Goal: Information Seeking & Learning: Learn about a topic

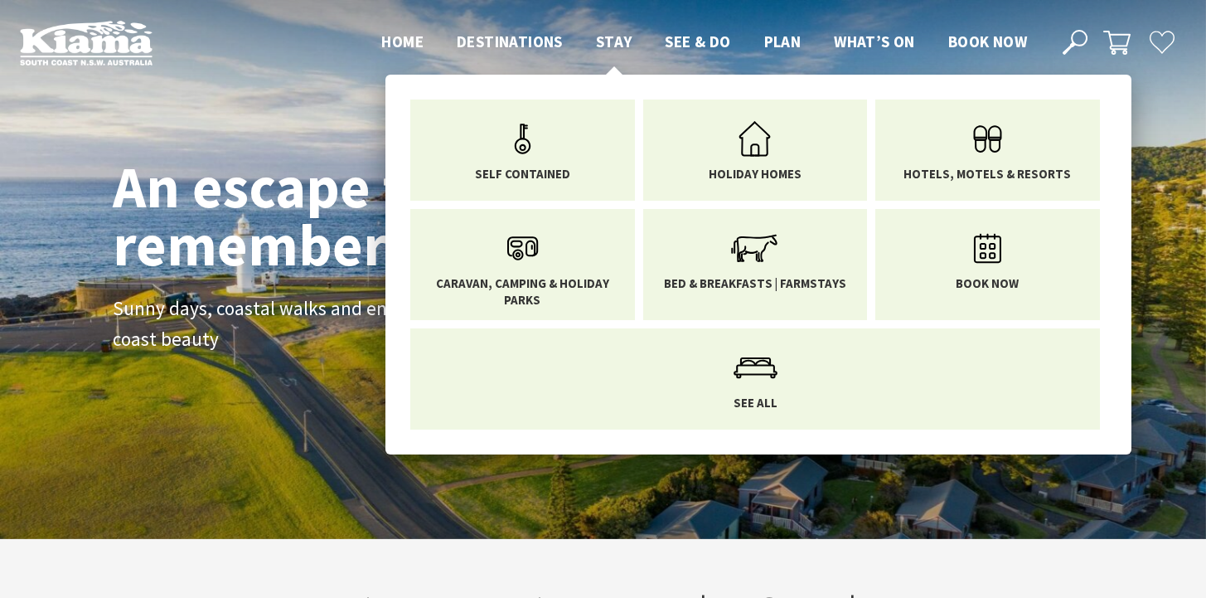
click at [615, 42] on span "Stay" at bounding box center [614, 42] width 36 height 20
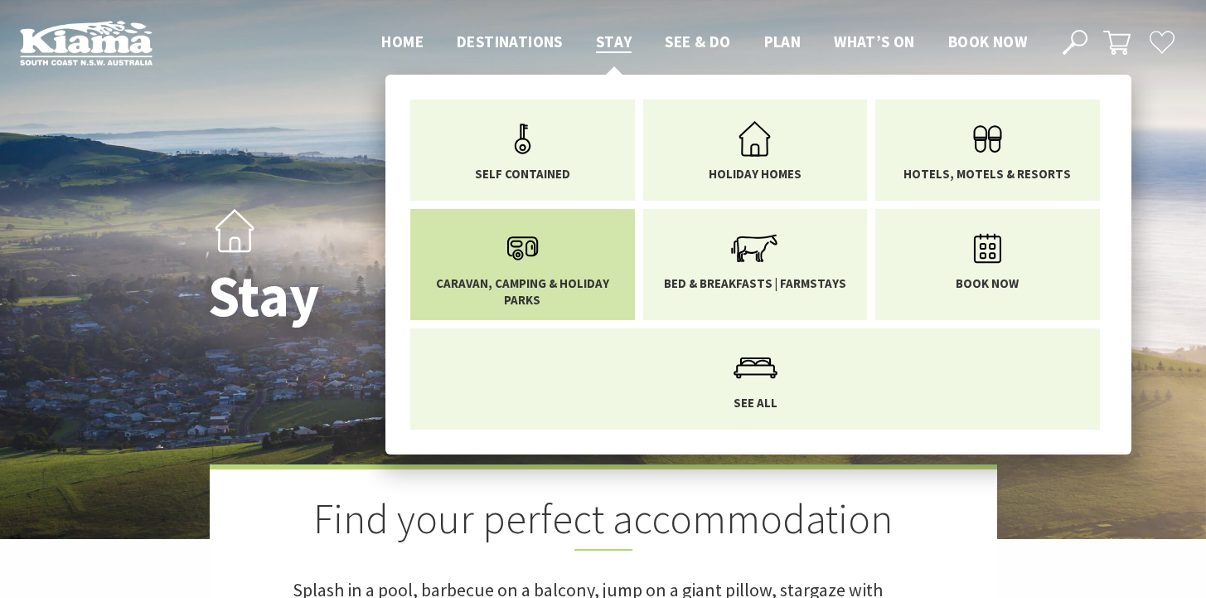
click at [533, 272] on icon "Main Menu" at bounding box center [523, 248] width 54 height 54
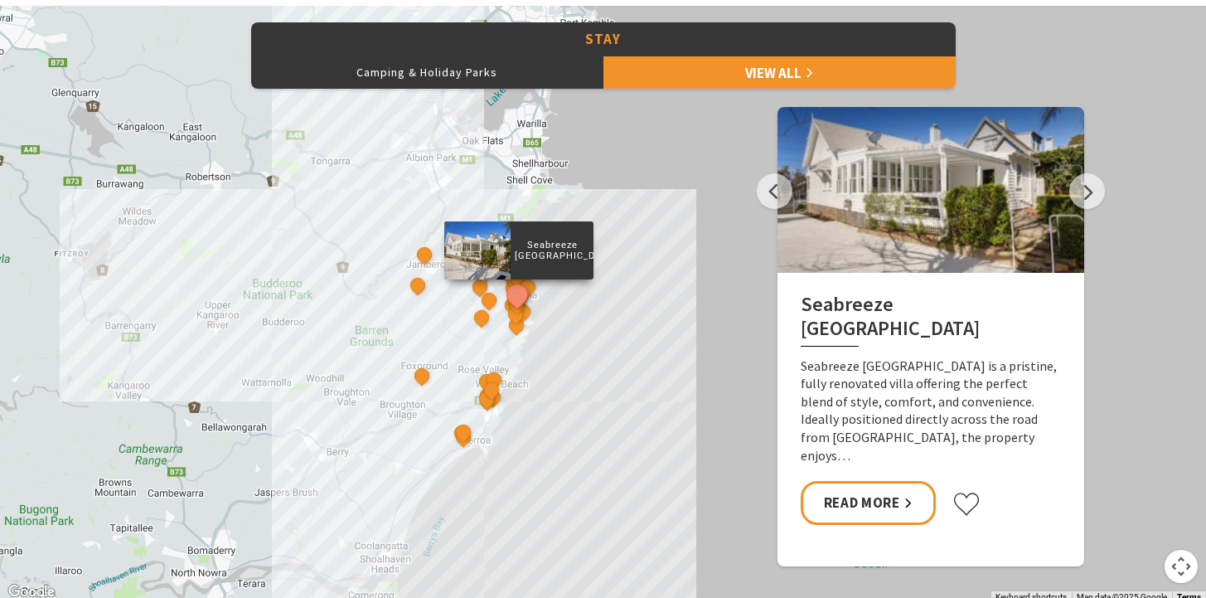
scroll to position [584, 0]
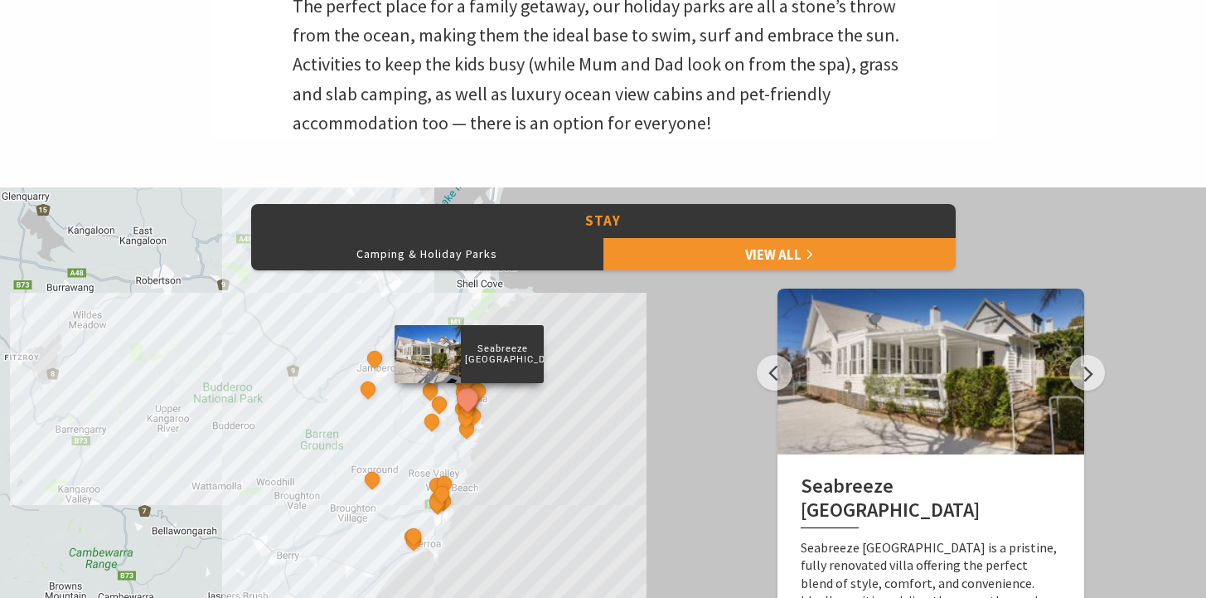
drag, startPoint x: 649, startPoint y: 446, endPoint x: 592, endPoint y: 357, distance: 105.6
click at [592, 357] on div "Seabreeze Luxury Beach House The Sebel Kiama Seaside Escape 1 Driftwood Beach H…" at bounding box center [603, 485] width 1206 height 597
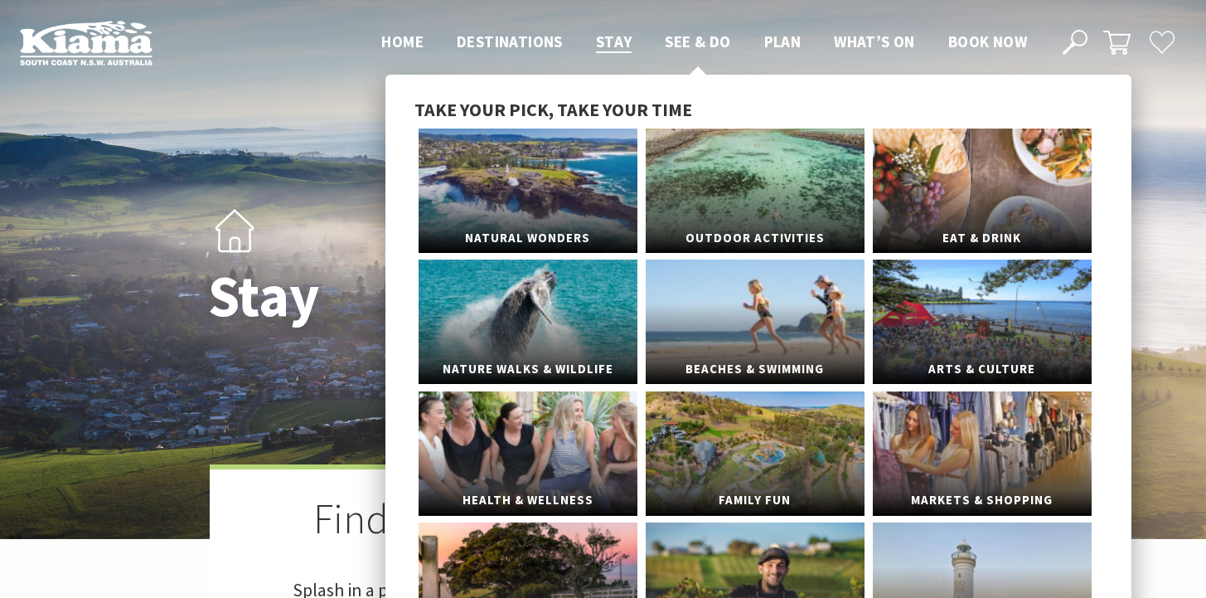
click at [697, 36] on span "See & Do" at bounding box center [697, 42] width 65 height 20
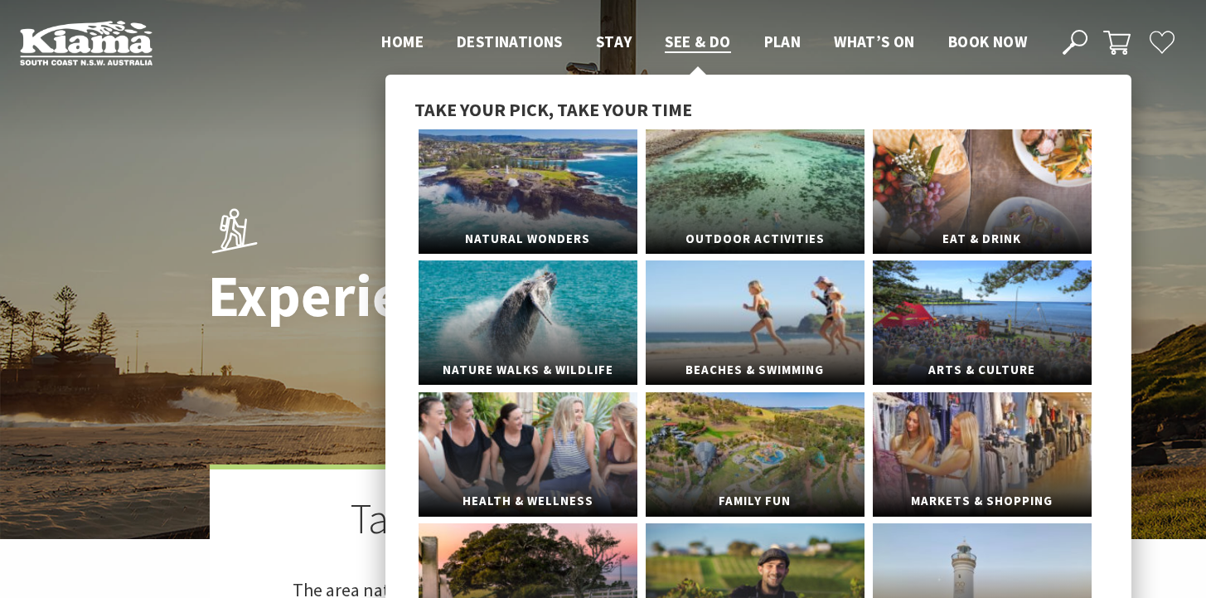
click at [682, 48] on span "See & Do" at bounding box center [697, 42] width 65 height 20
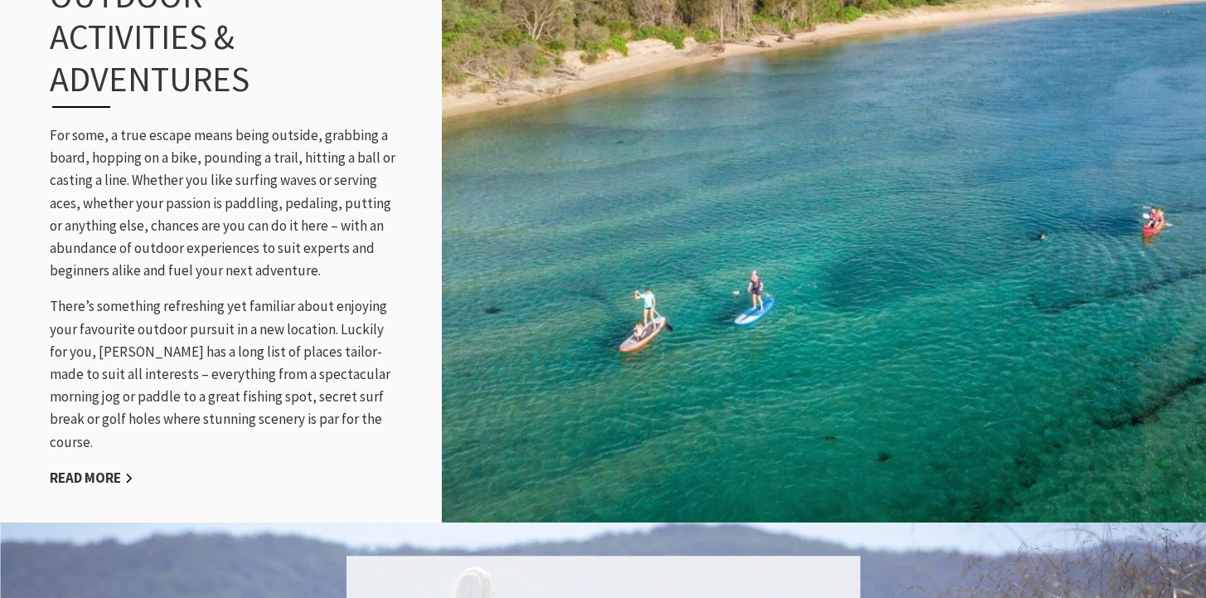
scroll to position [1775, 0]
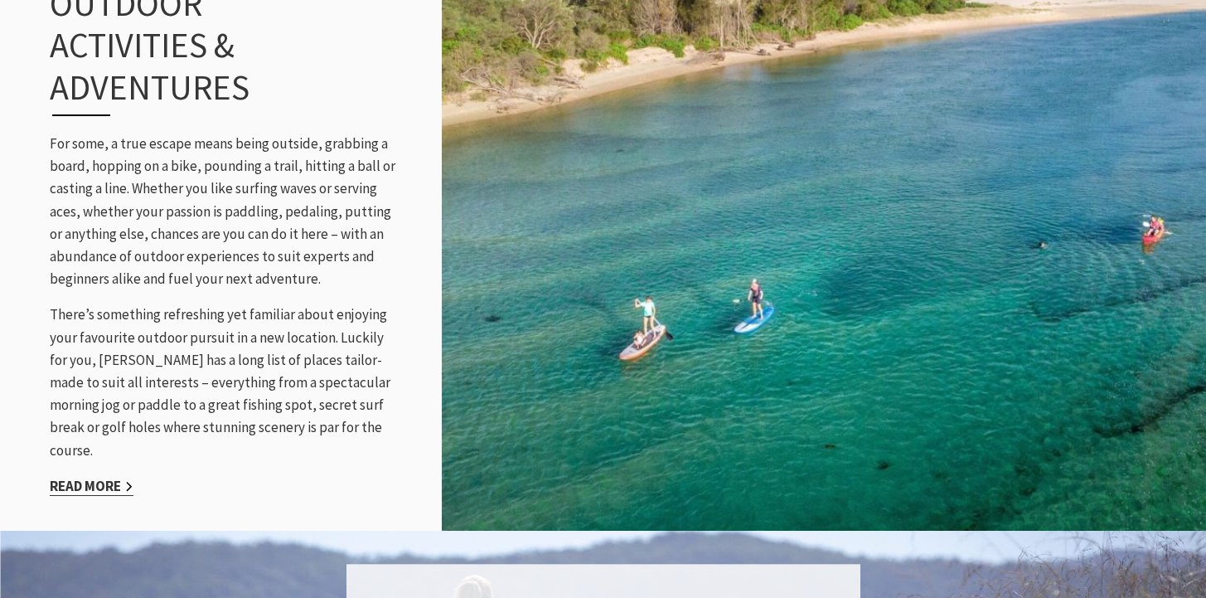
click at [101, 477] on link "Read More" at bounding box center [92, 486] width 84 height 19
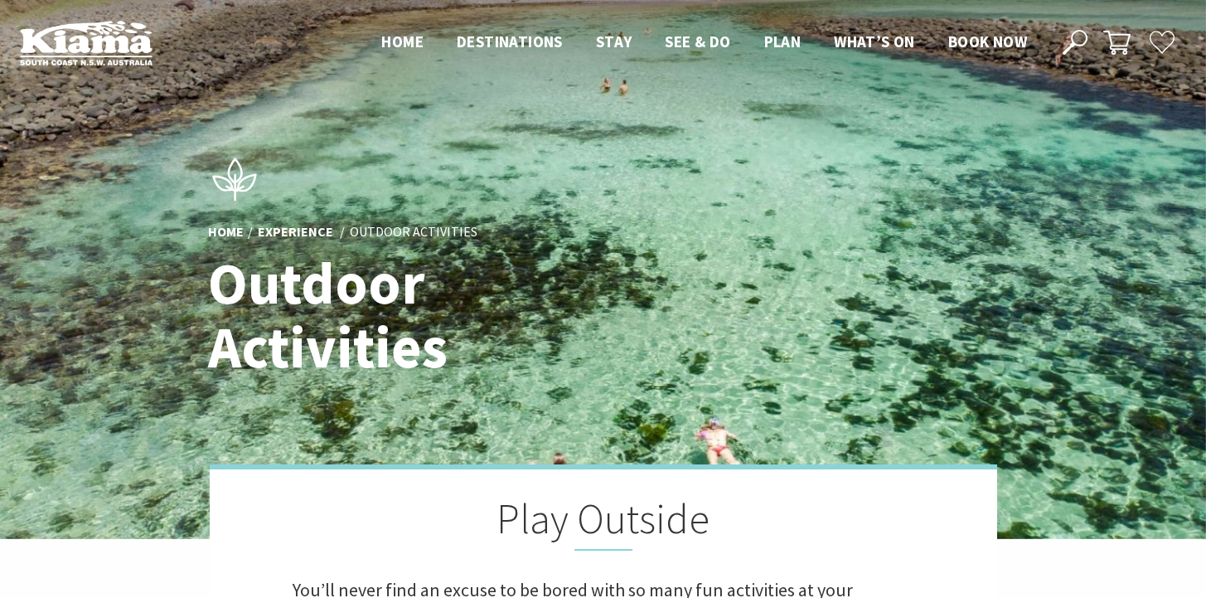
click at [1016, 111] on div "Home Experience Outdoor Activities Outdoor Activities Play Outside You’ll never…" at bounding box center [603, 427] width 1206 height 854
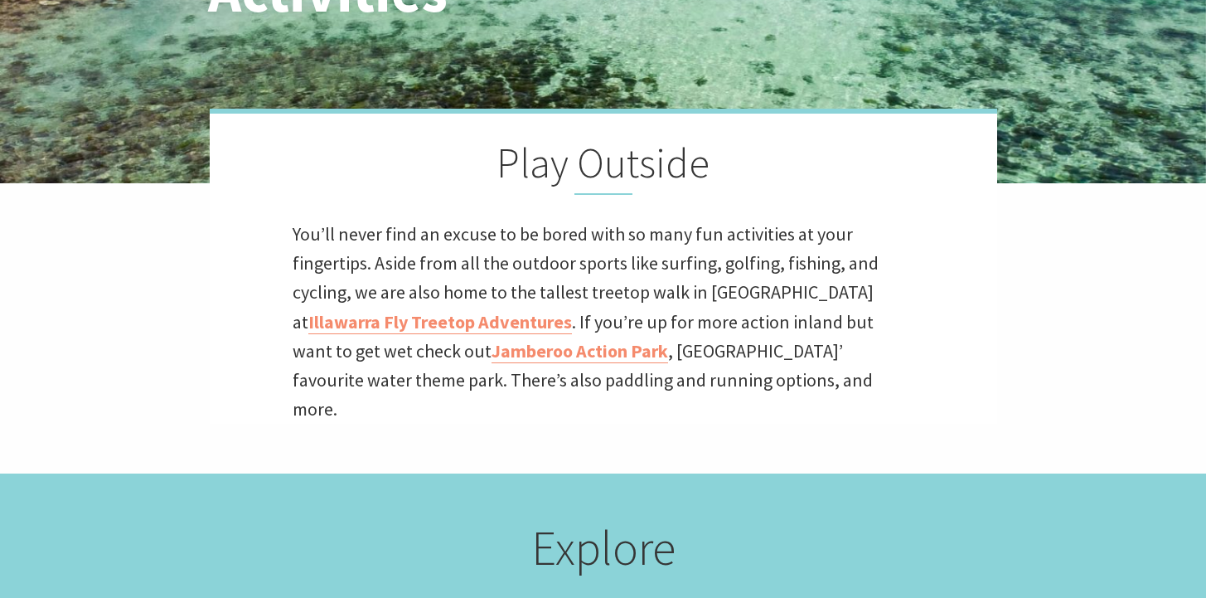
scroll to position [361, 0]
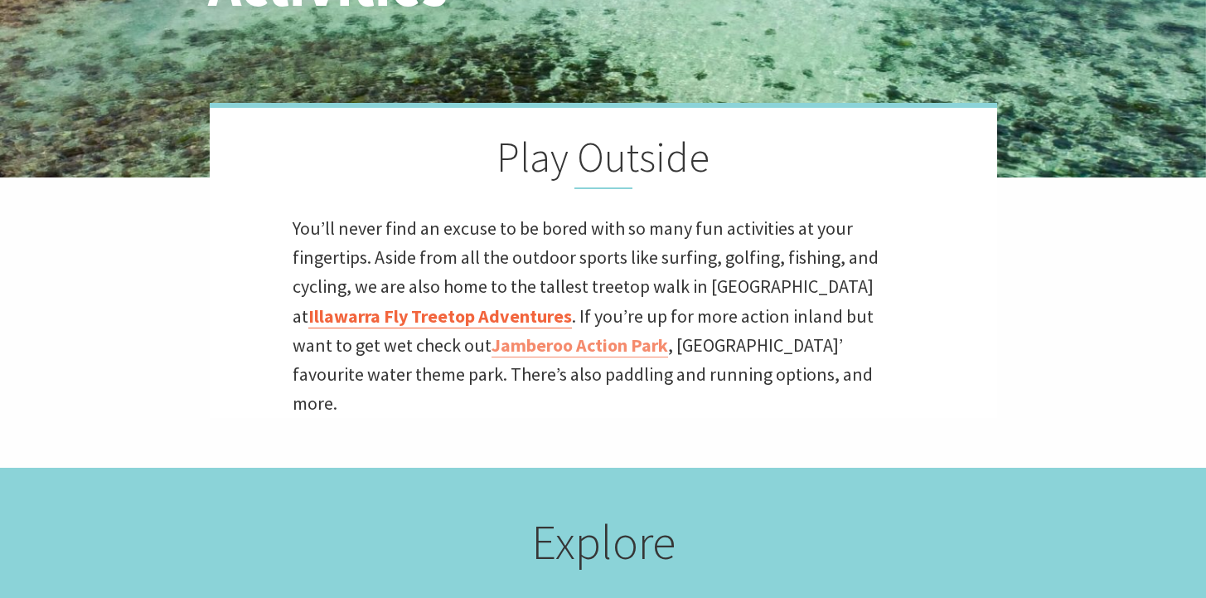
click at [410, 318] on link "Illawarra Fly Treetop Adventures" at bounding box center [440, 316] width 264 height 24
click at [670, 355] on p "You’ll never find an excuse to be bored with so many fun activities at your fin…" at bounding box center [604, 316] width 622 height 204
click at [492, 352] on link "Jamberoo Action Park" at bounding box center [580, 345] width 177 height 24
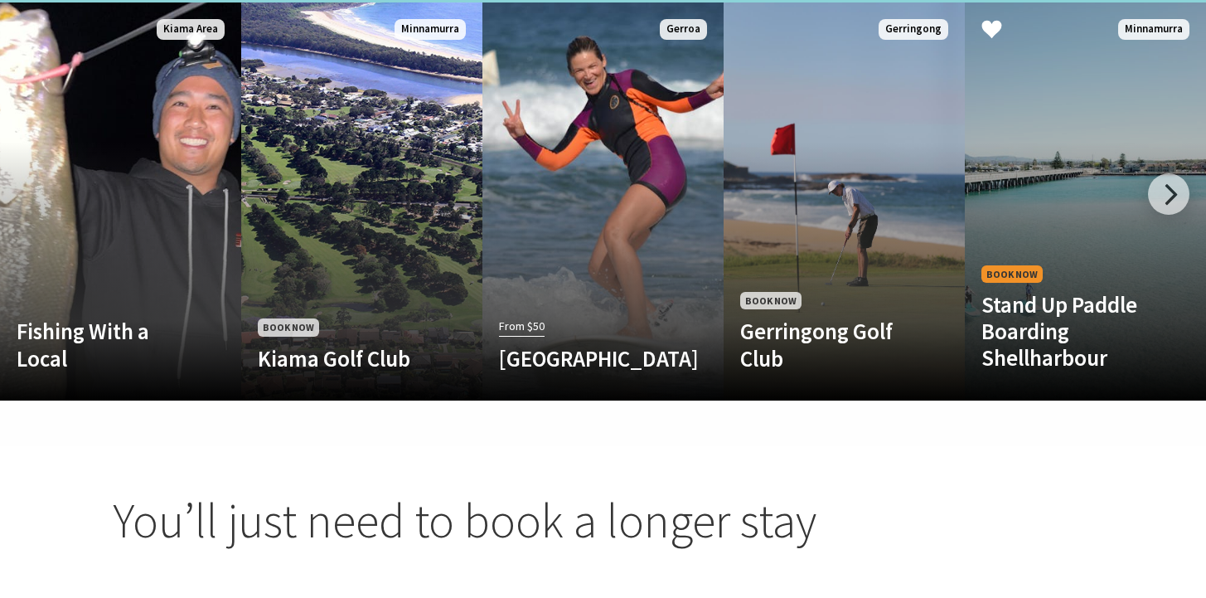
scroll to position [1128, 0]
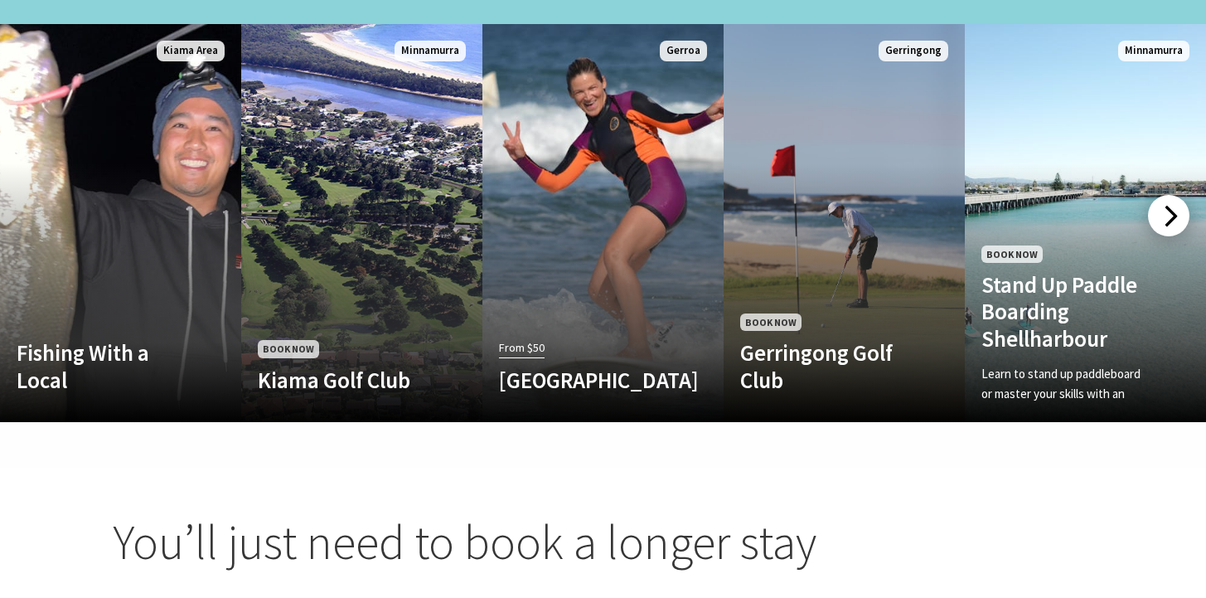
click at [1172, 195] on div at bounding box center [1168, 215] width 41 height 41
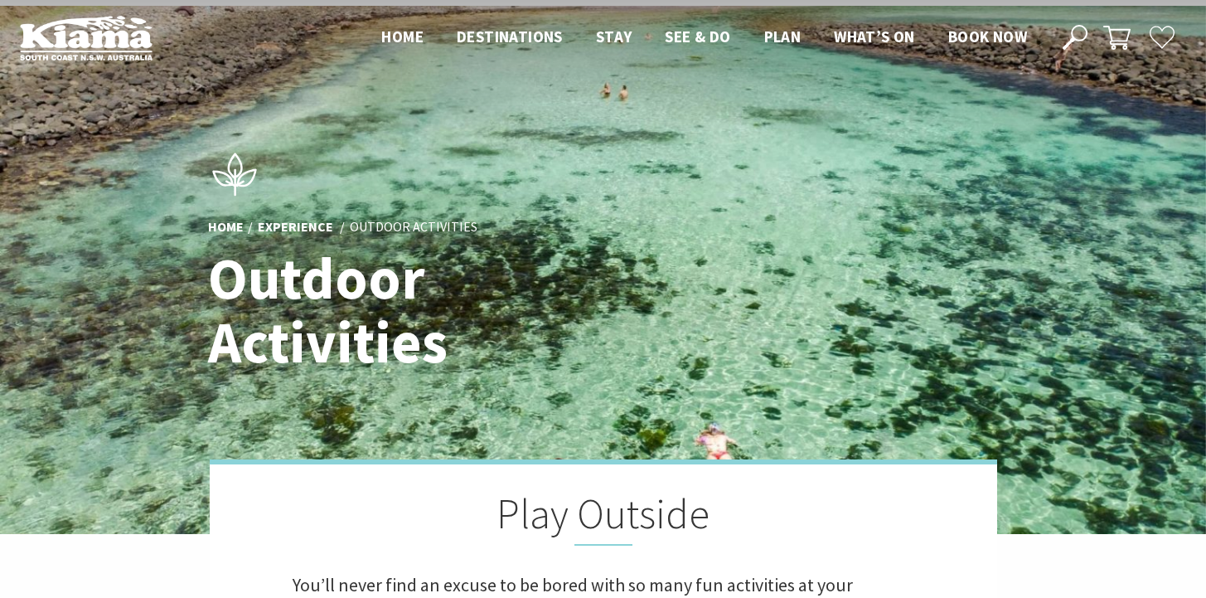
scroll to position [0, 0]
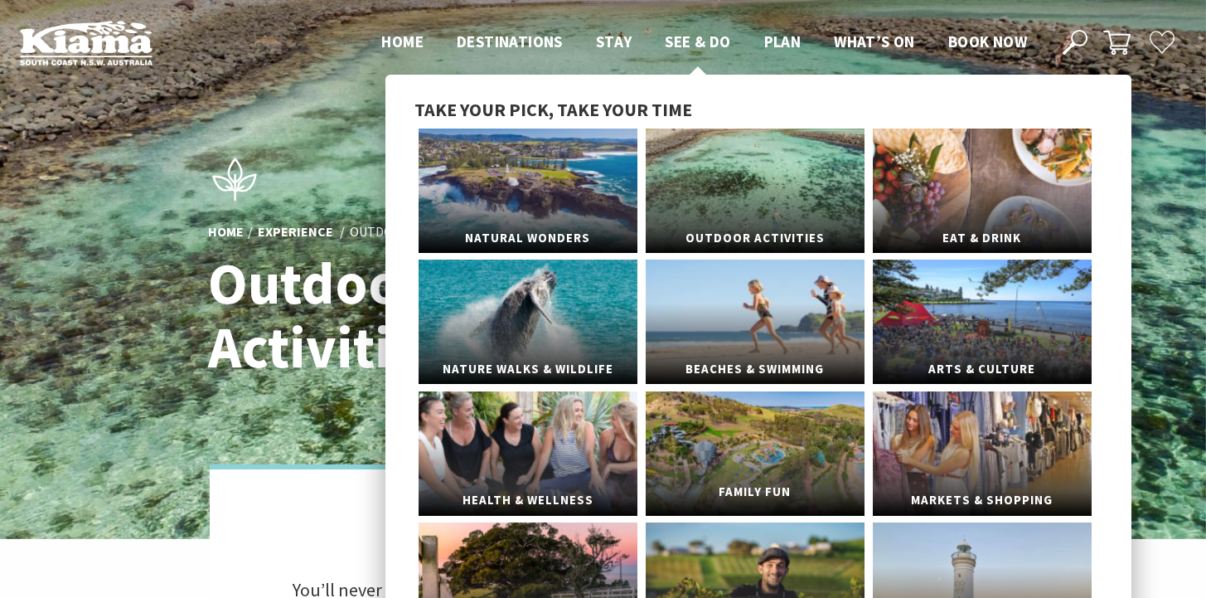
click at [748, 444] on link "Family Fun" at bounding box center [755, 453] width 219 height 124
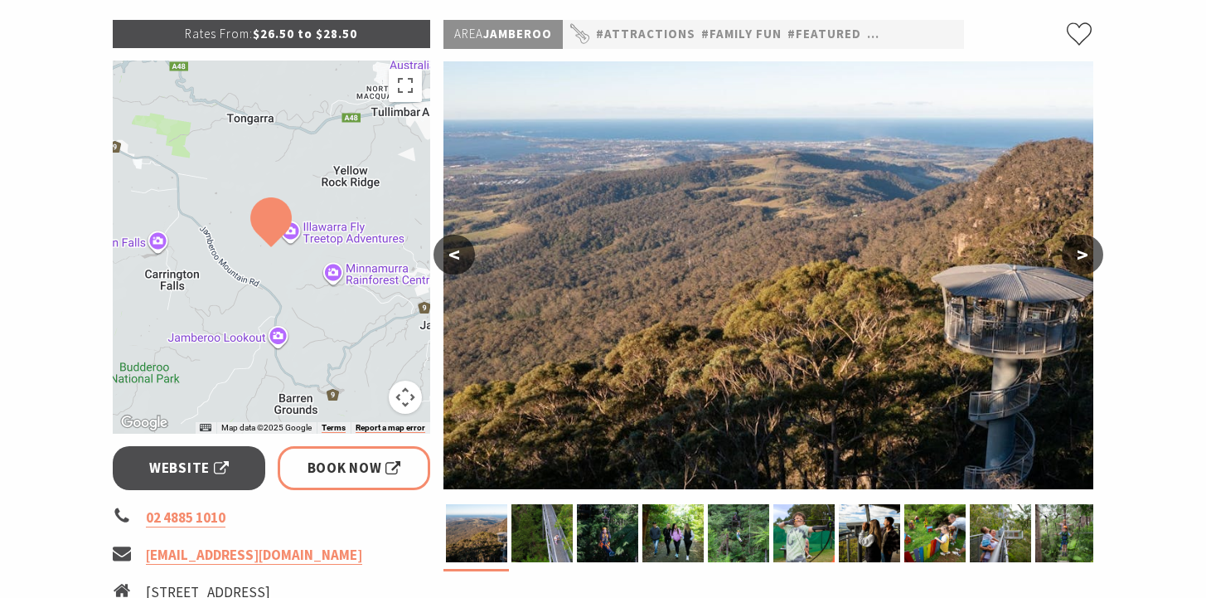
scroll to position [243, 0]
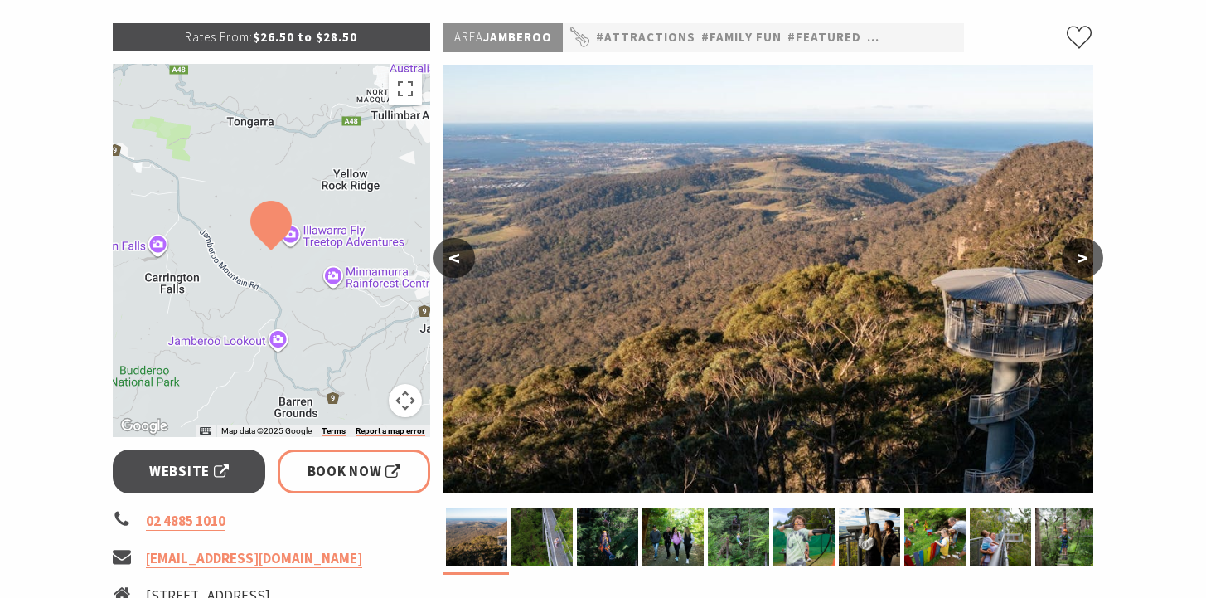
click at [1081, 264] on button ">" at bounding box center [1082, 258] width 41 height 40
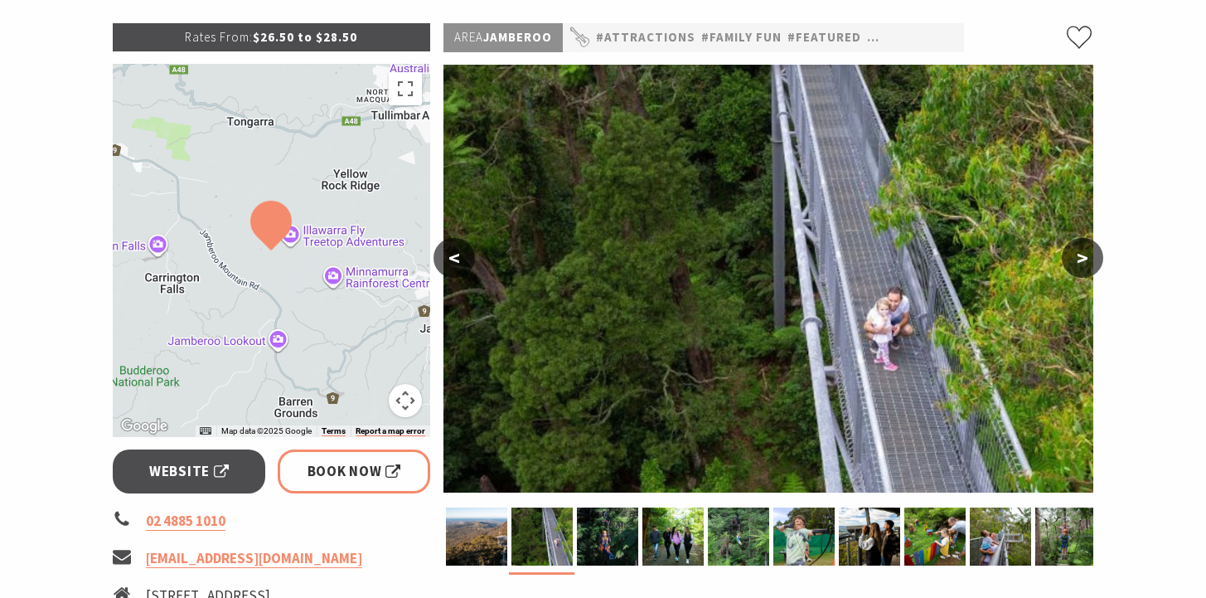
click at [1081, 264] on button ">" at bounding box center [1082, 258] width 41 height 40
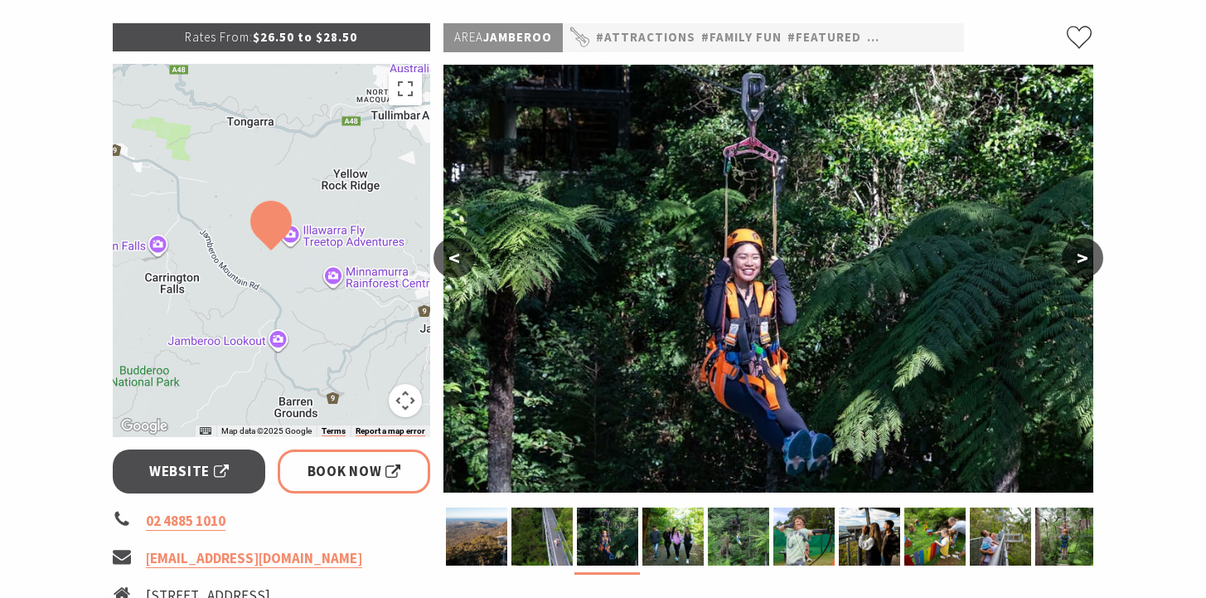
click at [1081, 264] on button ">" at bounding box center [1082, 258] width 41 height 40
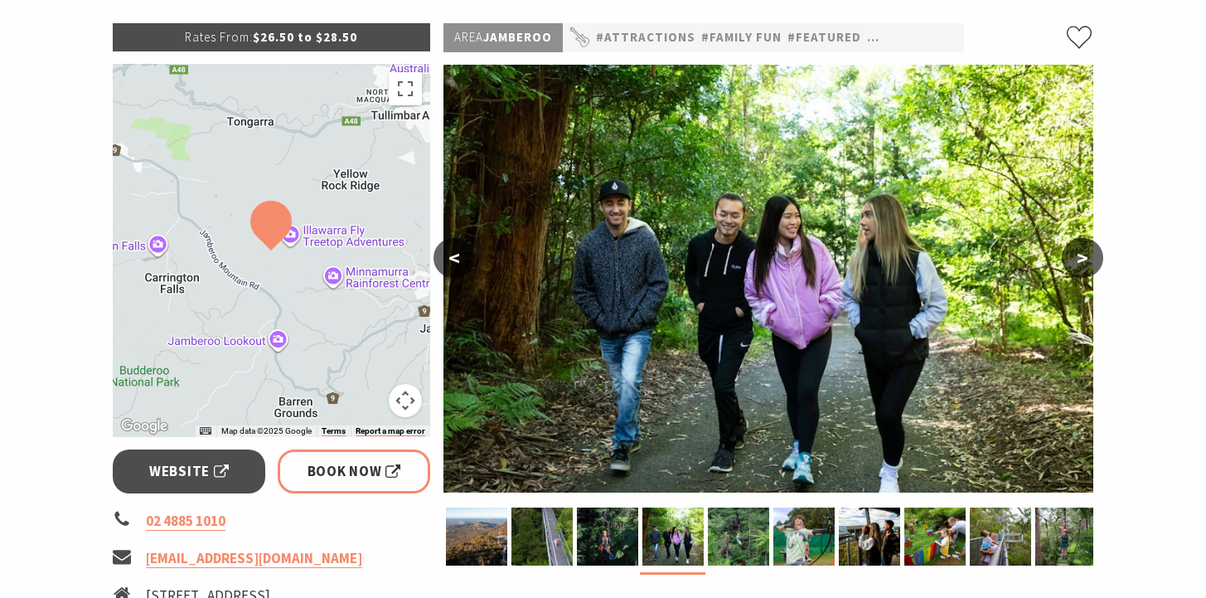
click at [1081, 265] on button ">" at bounding box center [1082, 258] width 41 height 40
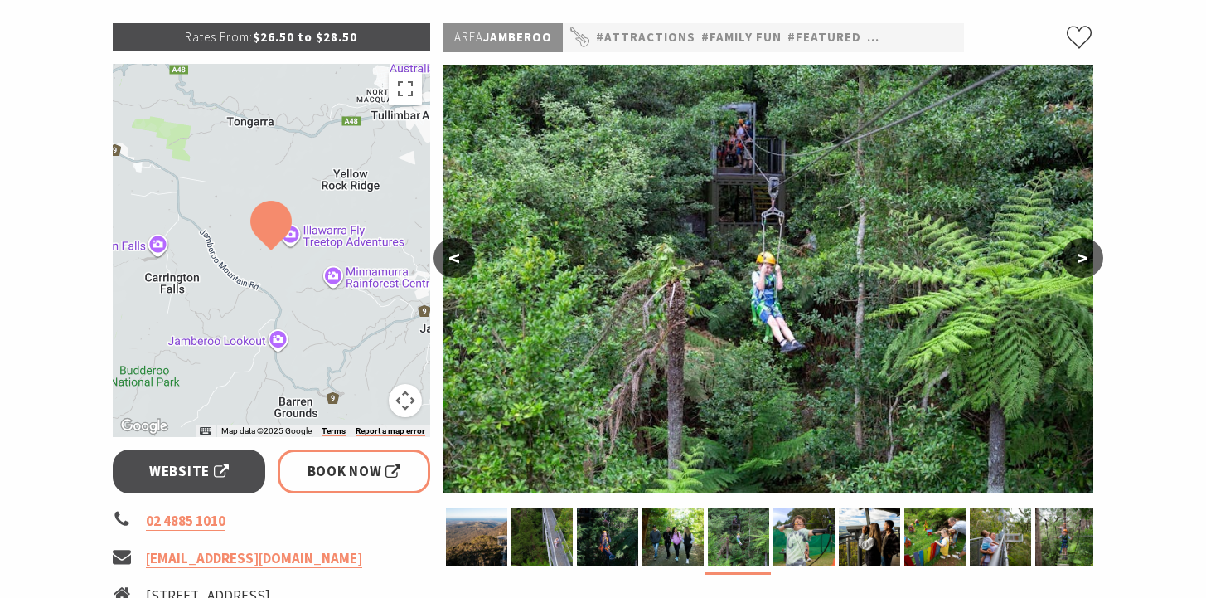
click at [1082, 268] on button ">" at bounding box center [1082, 258] width 41 height 40
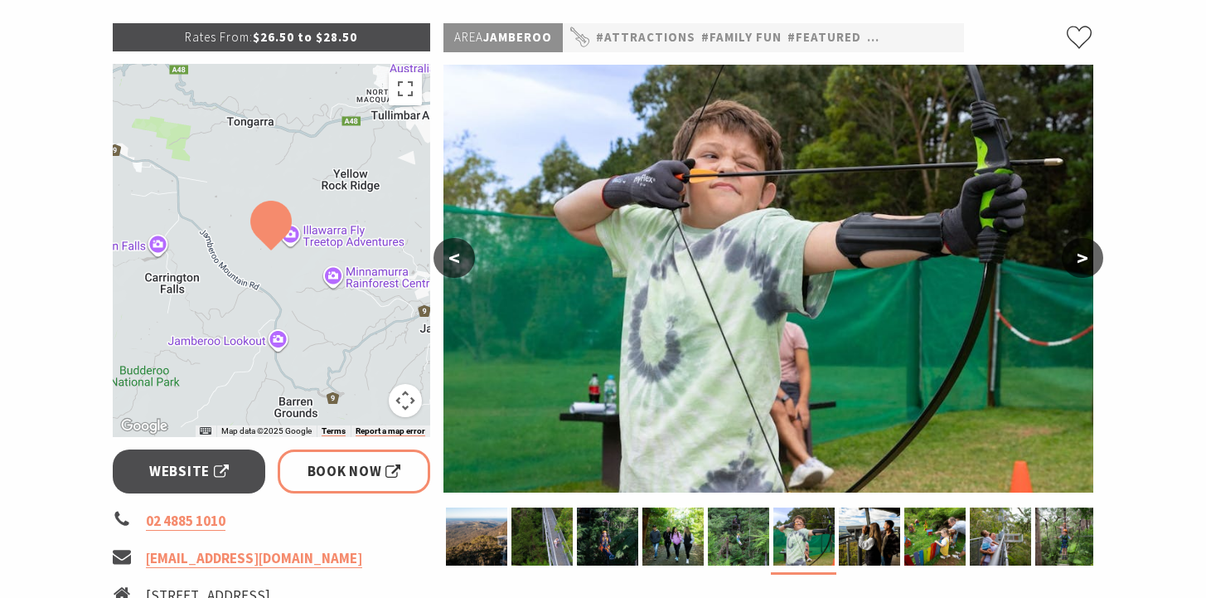
click at [1082, 268] on button ">" at bounding box center [1082, 258] width 41 height 40
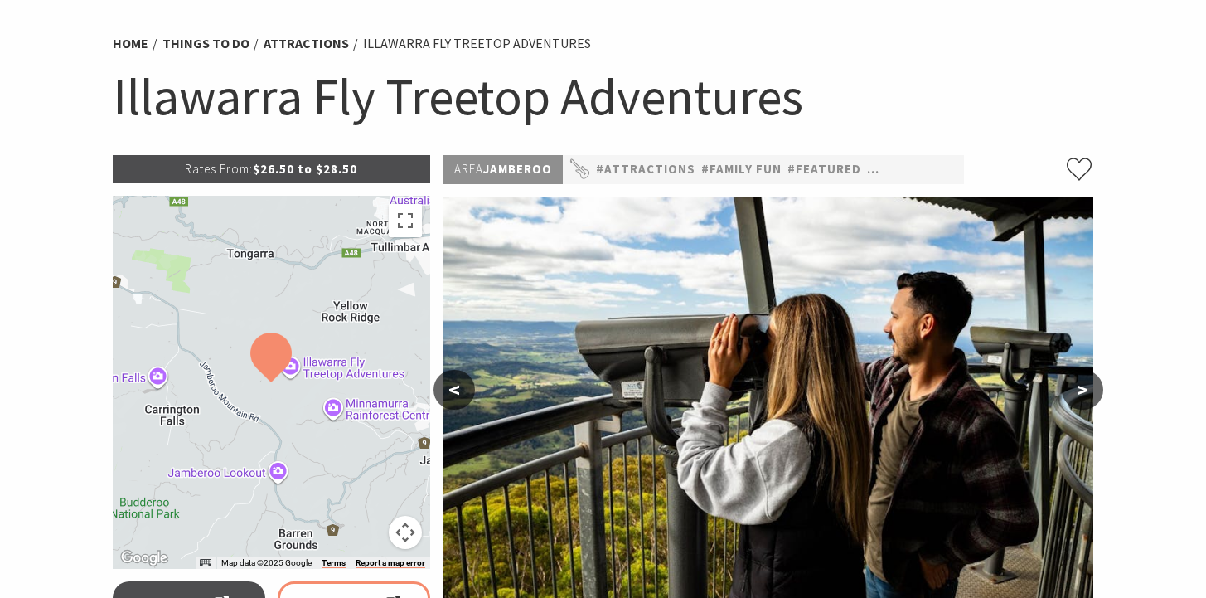
scroll to position [105, 0]
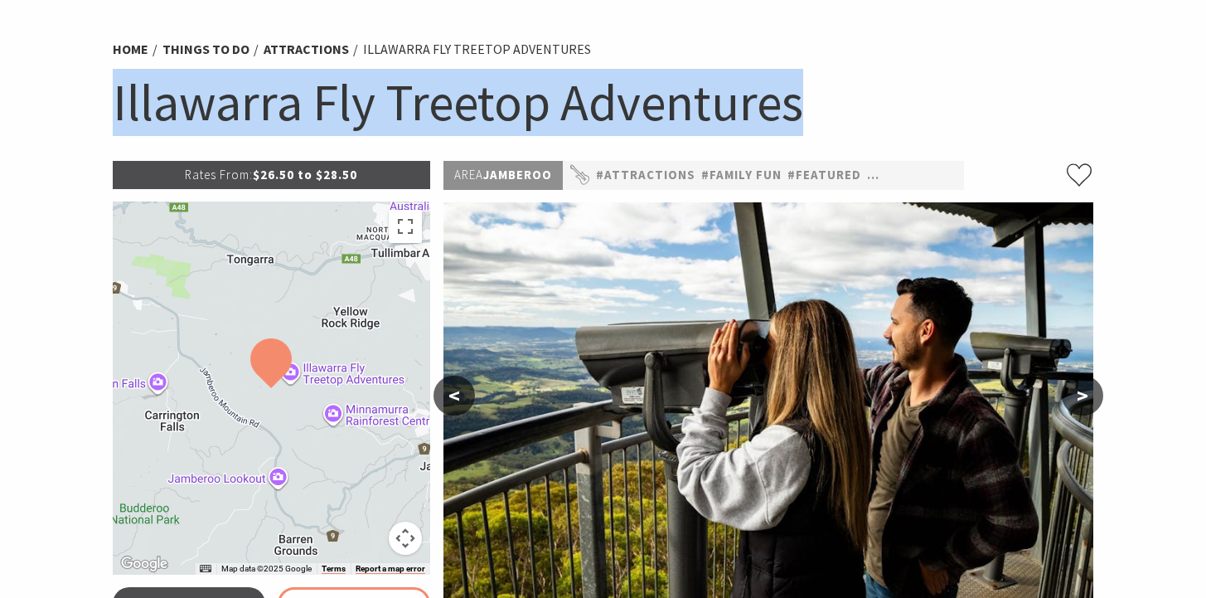
drag, startPoint x: 803, startPoint y: 99, endPoint x: 111, endPoint y: 96, distance: 691.5
click at [111, 96] on div "Home Things To Do Attractions Illawarra Fly Treetop Adventures Illawarra Fly Tr…" at bounding box center [603, 95] width 995 height 131
copy h1 "Illawarra Fly Treetop Adventures"
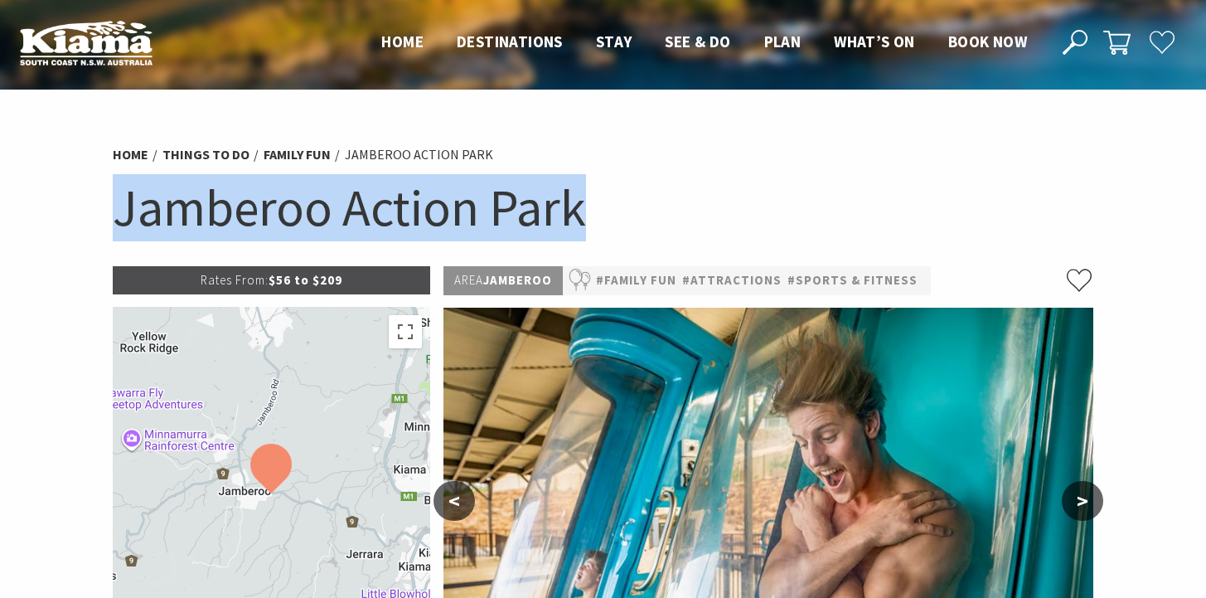
drag, startPoint x: 585, startPoint y: 211, endPoint x: 113, endPoint y: 206, distance: 471.8
click at [113, 206] on h1 "Jamberoo Action Park" at bounding box center [604, 207] width 982 height 67
copy h1 "Jamberoo Action Park"
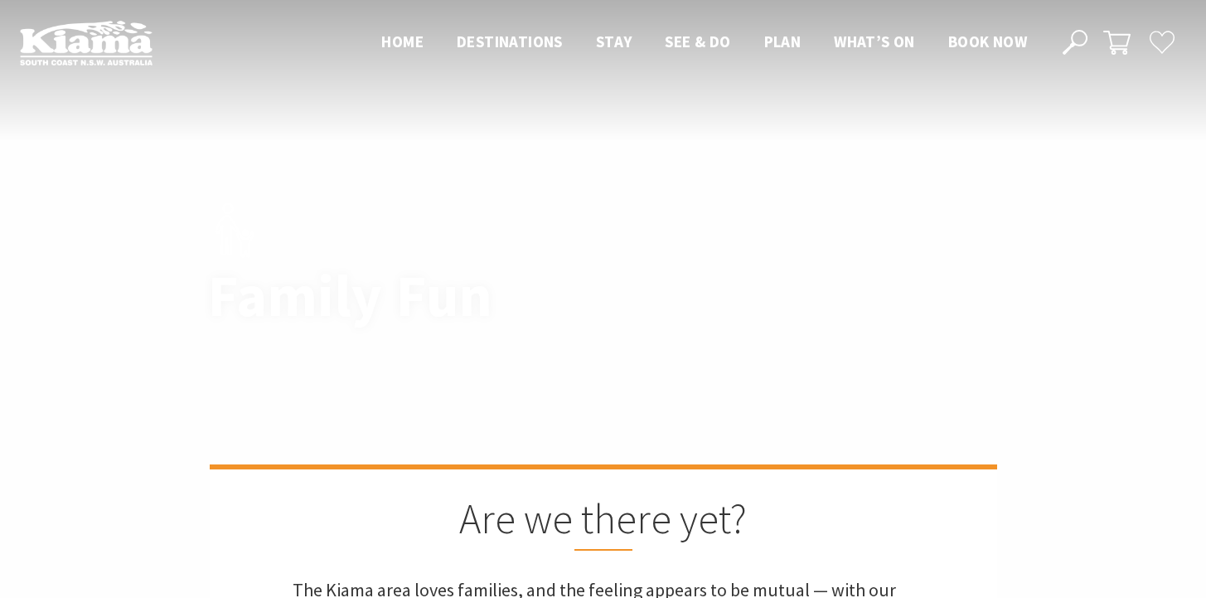
click at [754, 495] on h2 "Are we there yet?" at bounding box center [604, 522] width 622 height 56
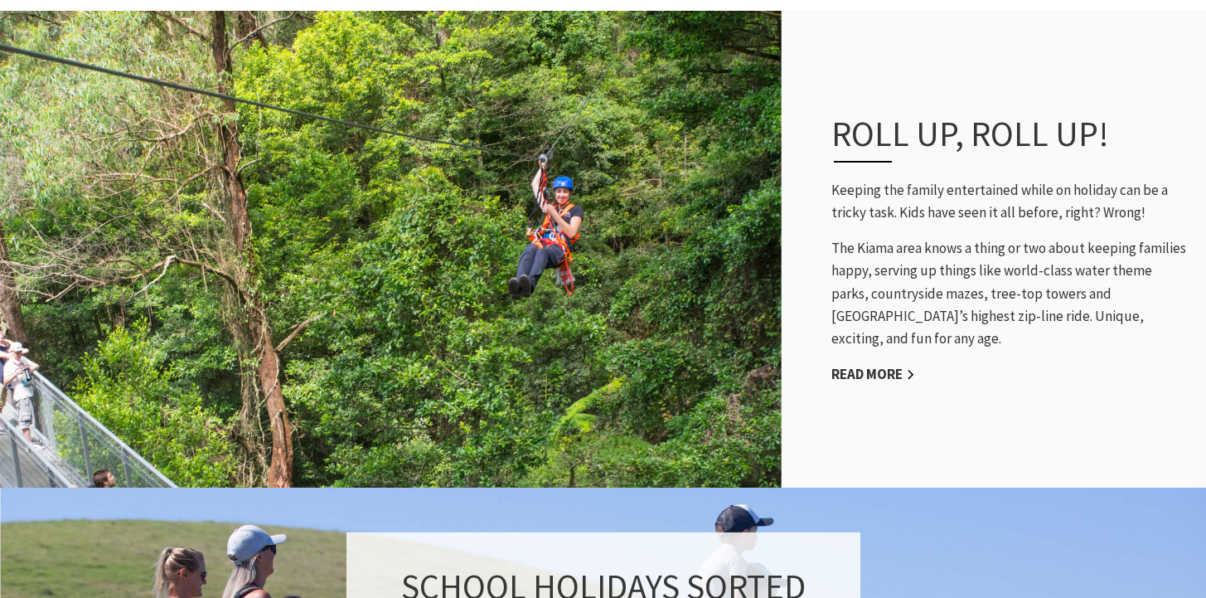
scroll to position [1183, 0]
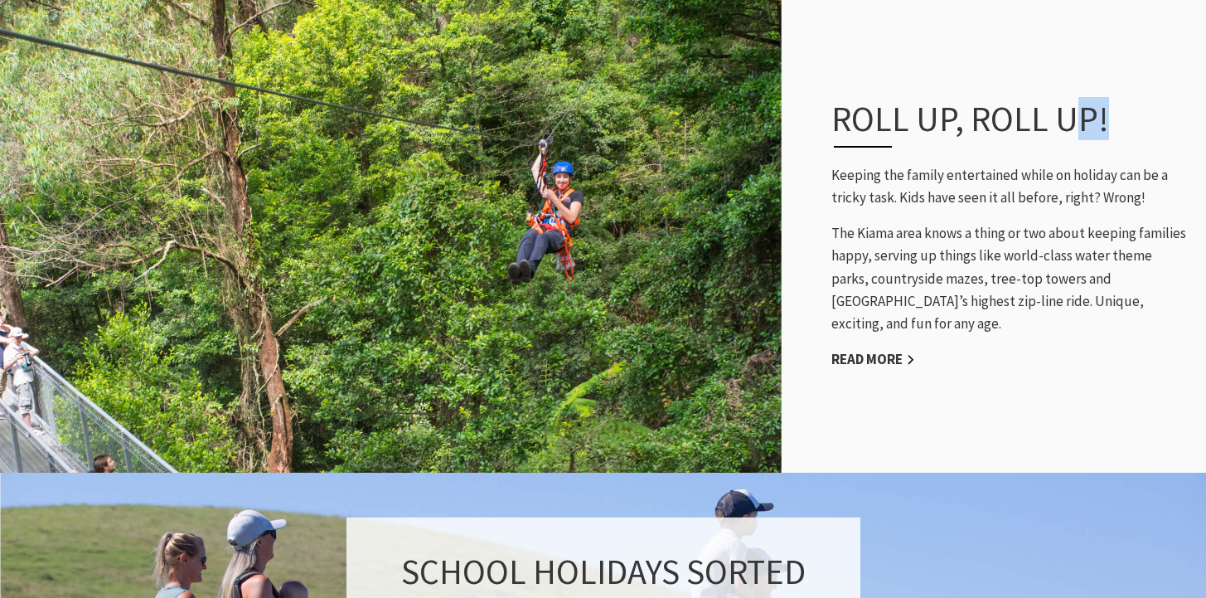
drag, startPoint x: 1214, startPoint y: 21, endPoint x: 1070, endPoint y: 153, distance: 196.0
click at [1070, 148] on h3 "Roll up, roll up!" at bounding box center [993, 123] width 323 height 50
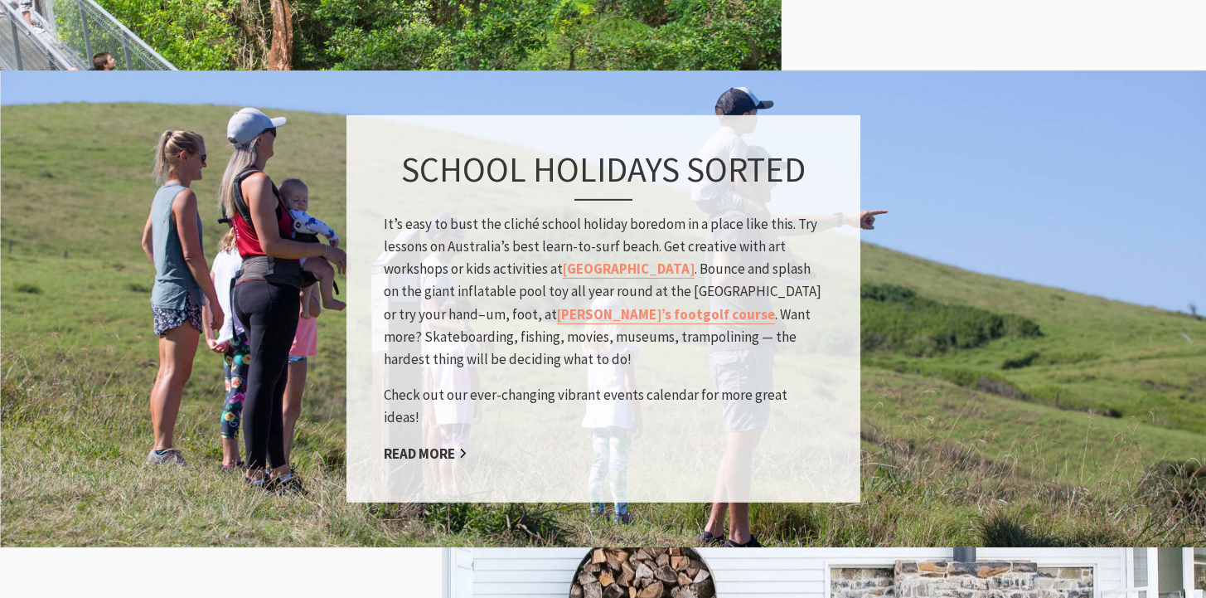
scroll to position [1593, 0]
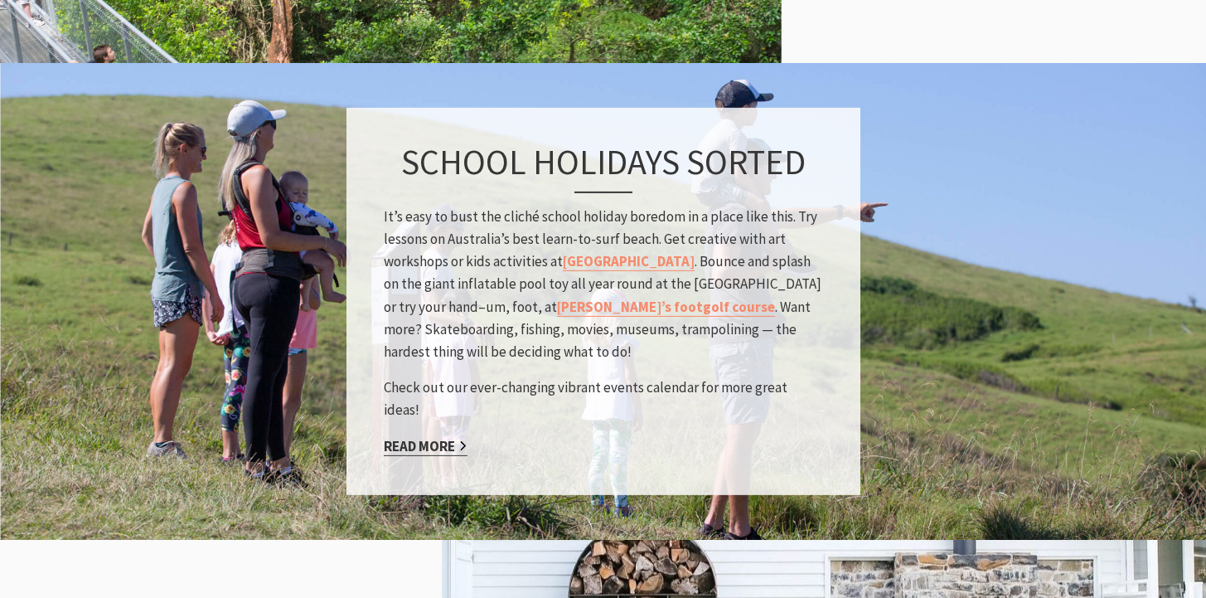
click at [441, 436] on link "Read More" at bounding box center [426, 445] width 84 height 19
